Goal: Navigation & Orientation: Find specific page/section

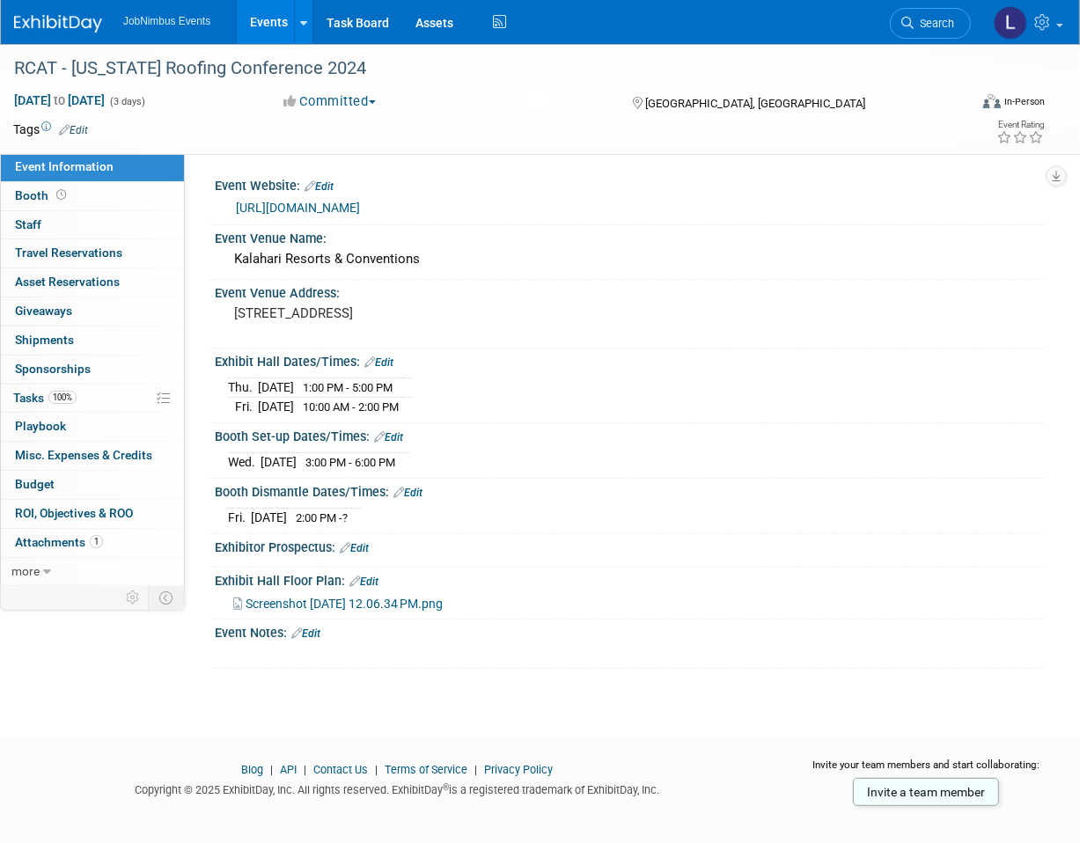
click at [266, 23] on link "Events" at bounding box center [269, 22] width 64 height 44
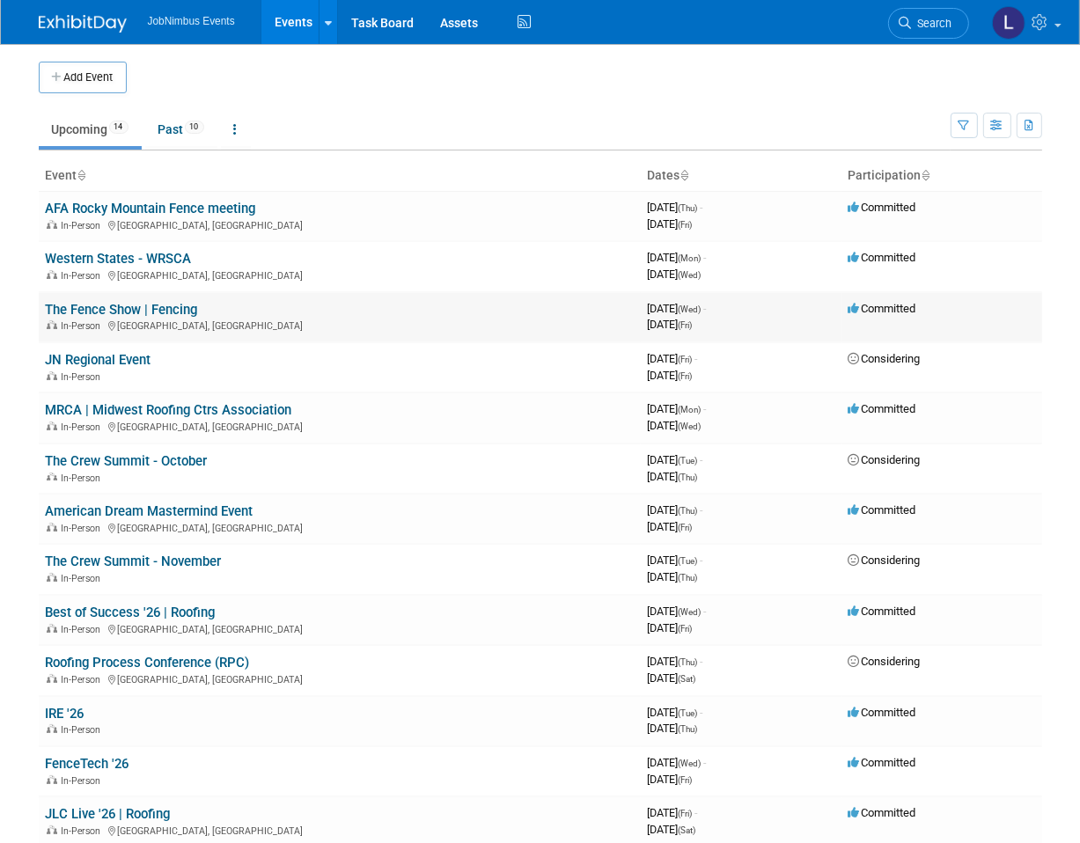
click at [93, 307] on link "The Fence Show | Fencing" at bounding box center [122, 310] width 152 height 16
